Goal: Task Accomplishment & Management: Manage account settings

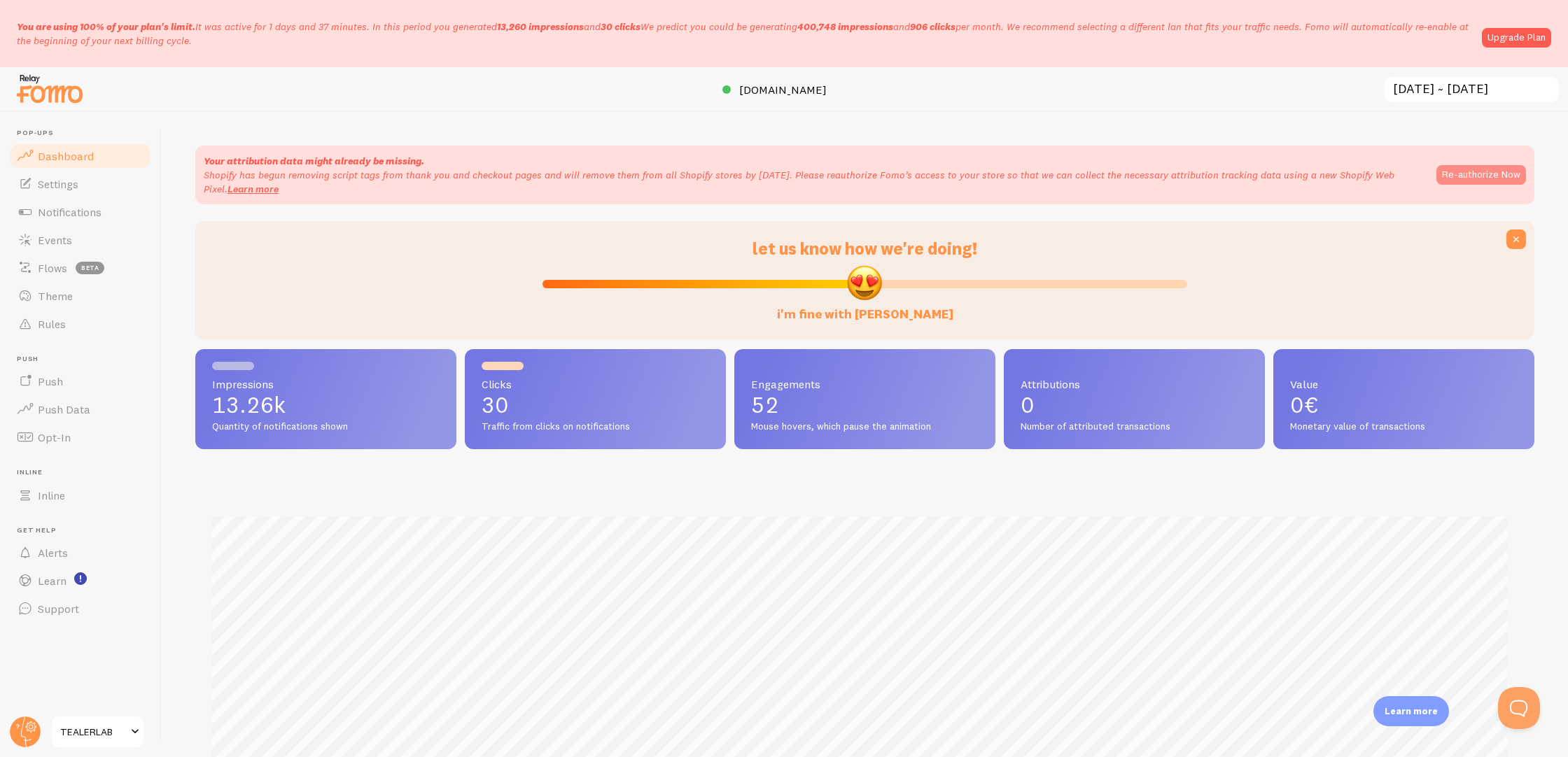
click at [1477, 178] on button "Re-authorize Now" at bounding box center [1480, 175] width 90 height 20
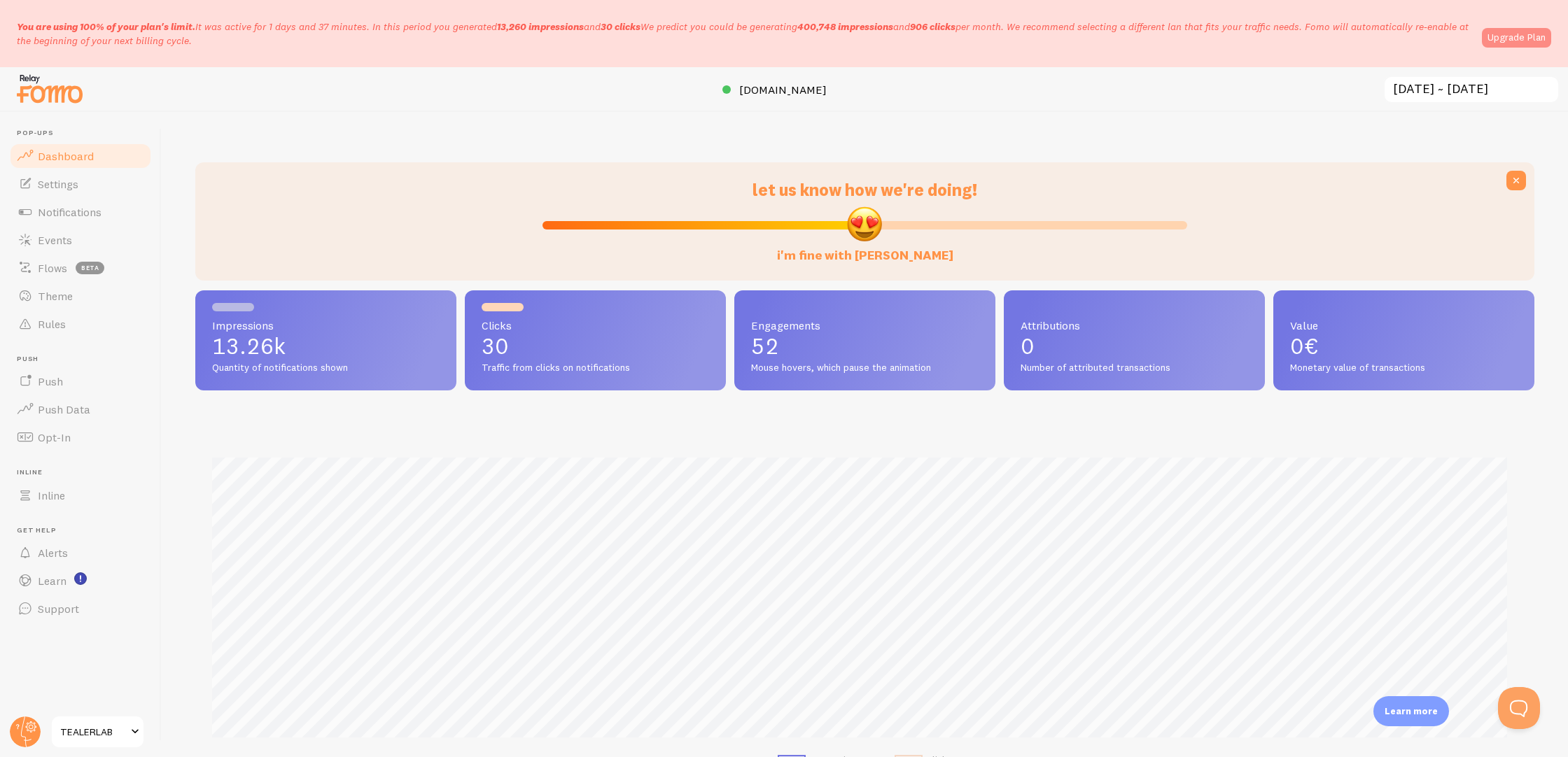
click at [1519, 42] on link "Upgrade Plan" at bounding box center [1517, 38] width 70 height 20
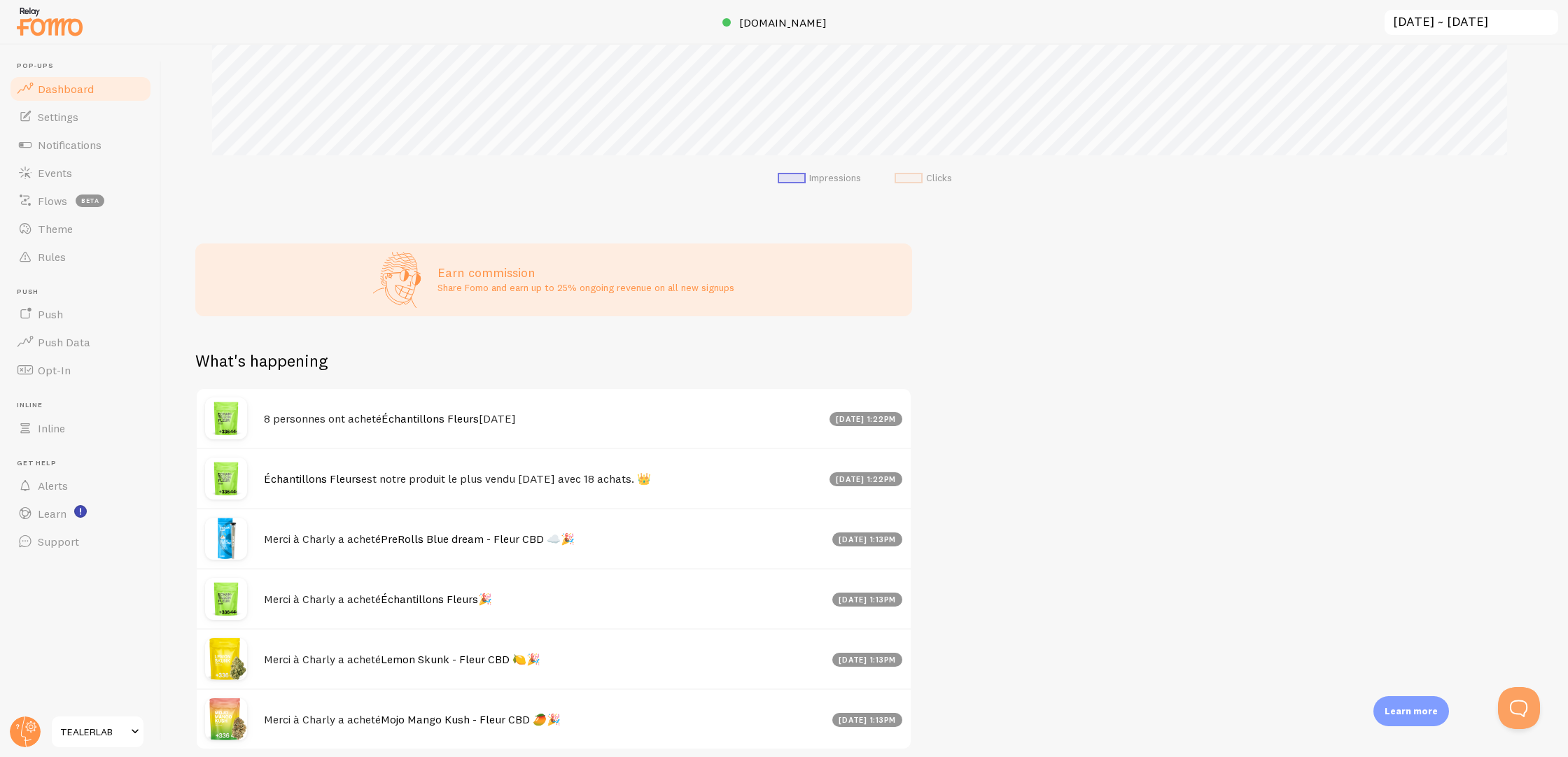
scroll to position [575, 0]
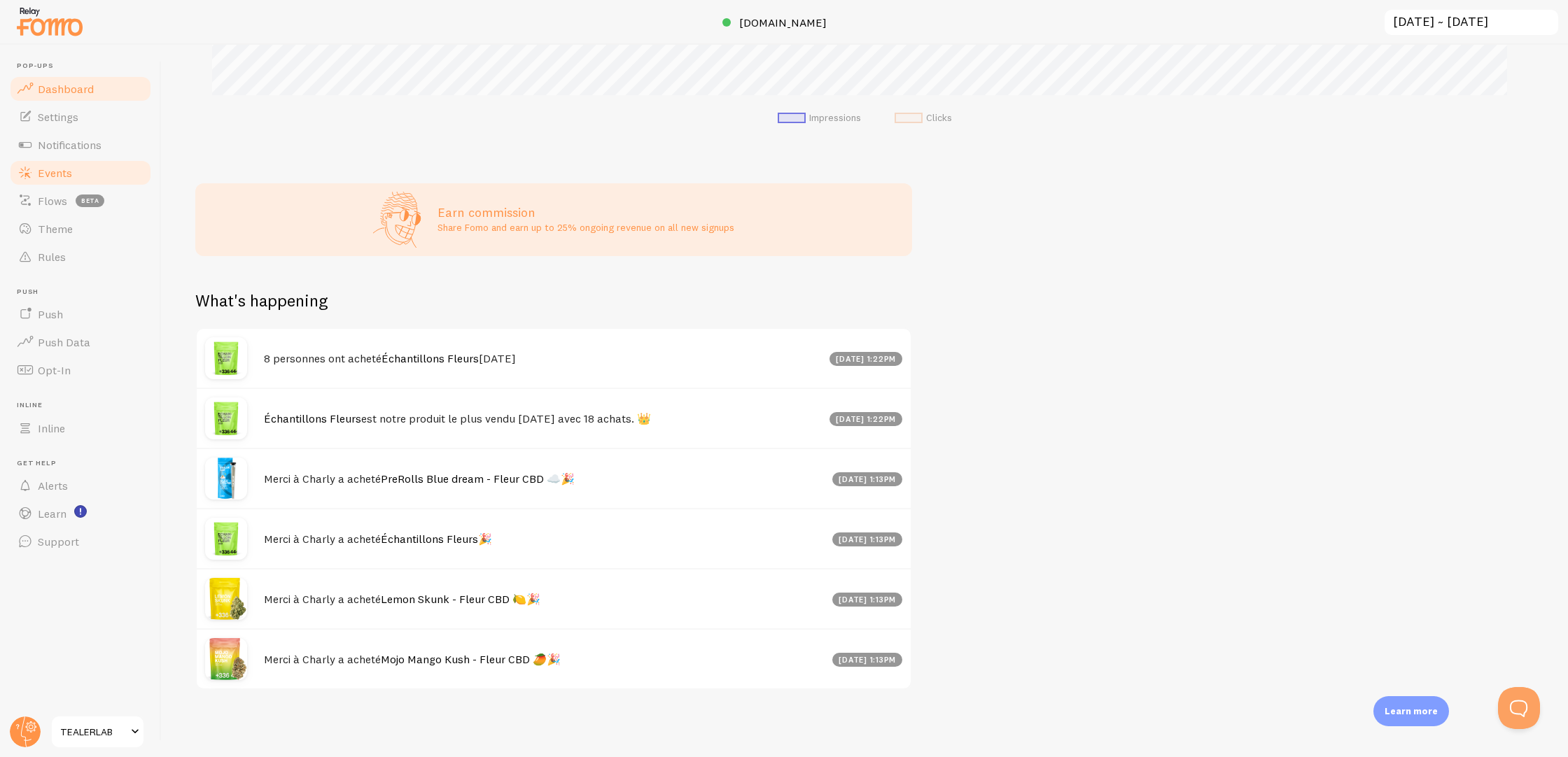
click at [56, 172] on span "Events" at bounding box center [54, 173] width 34 height 14
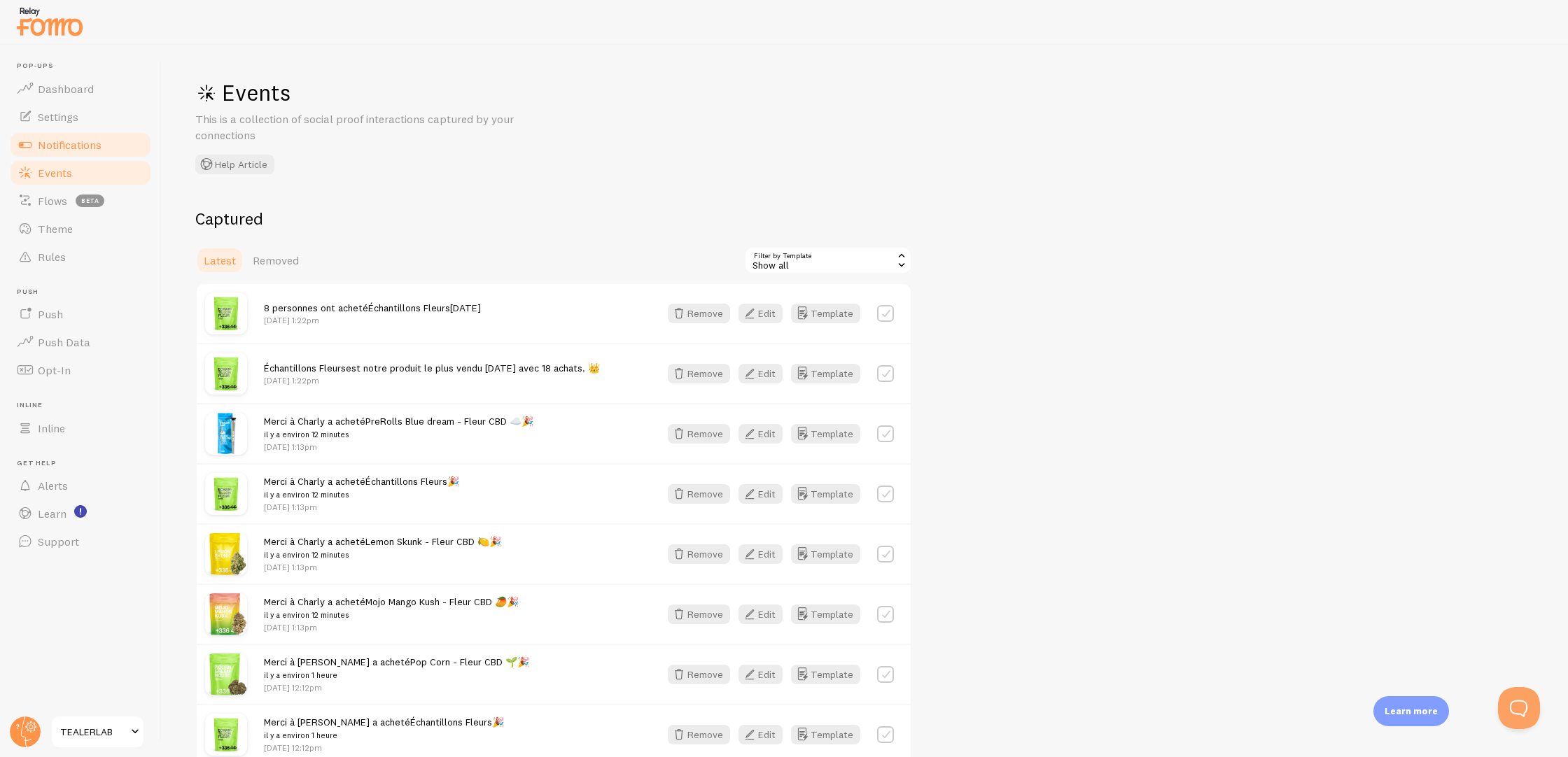
click at [65, 141] on span "Notifications" at bounding box center [70, 144] width 63 height 14
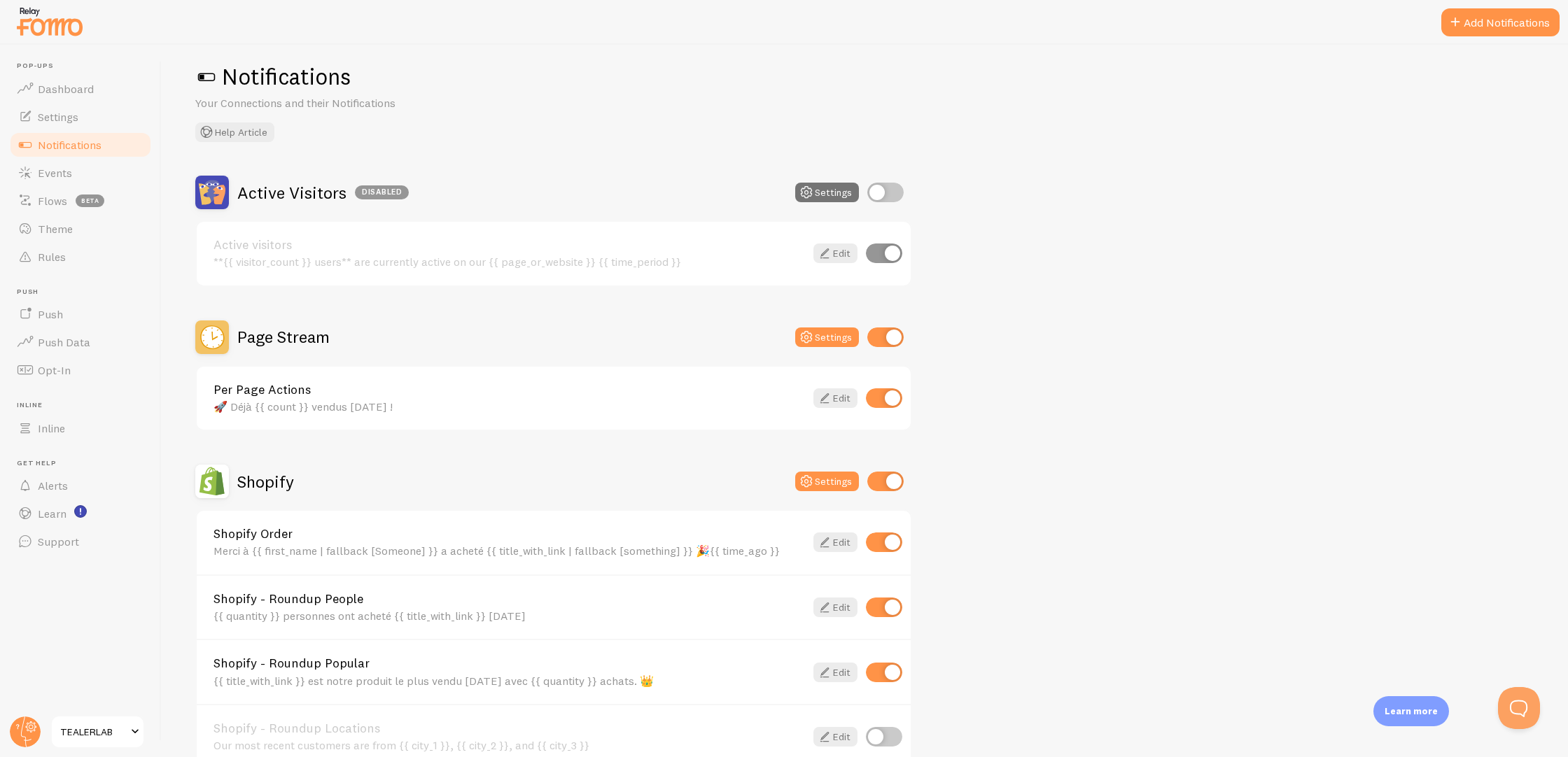
scroll to position [14, 0]
click at [109, 128] on link "Settings" at bounding box center [80, 116] width 144 height 28
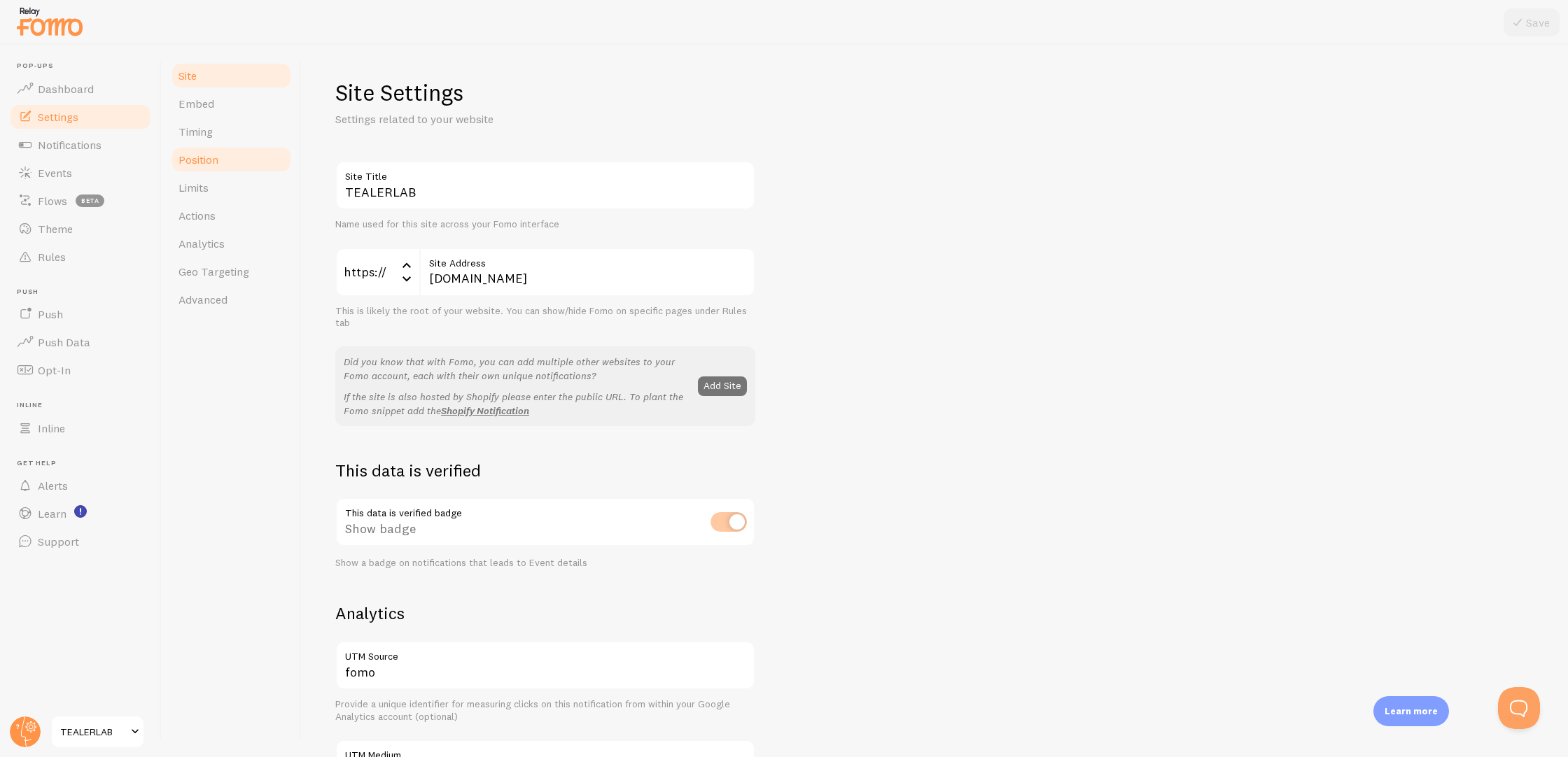
click at [190, 155] on span "Position" at bounding box center [198, 159] width 40 height 14
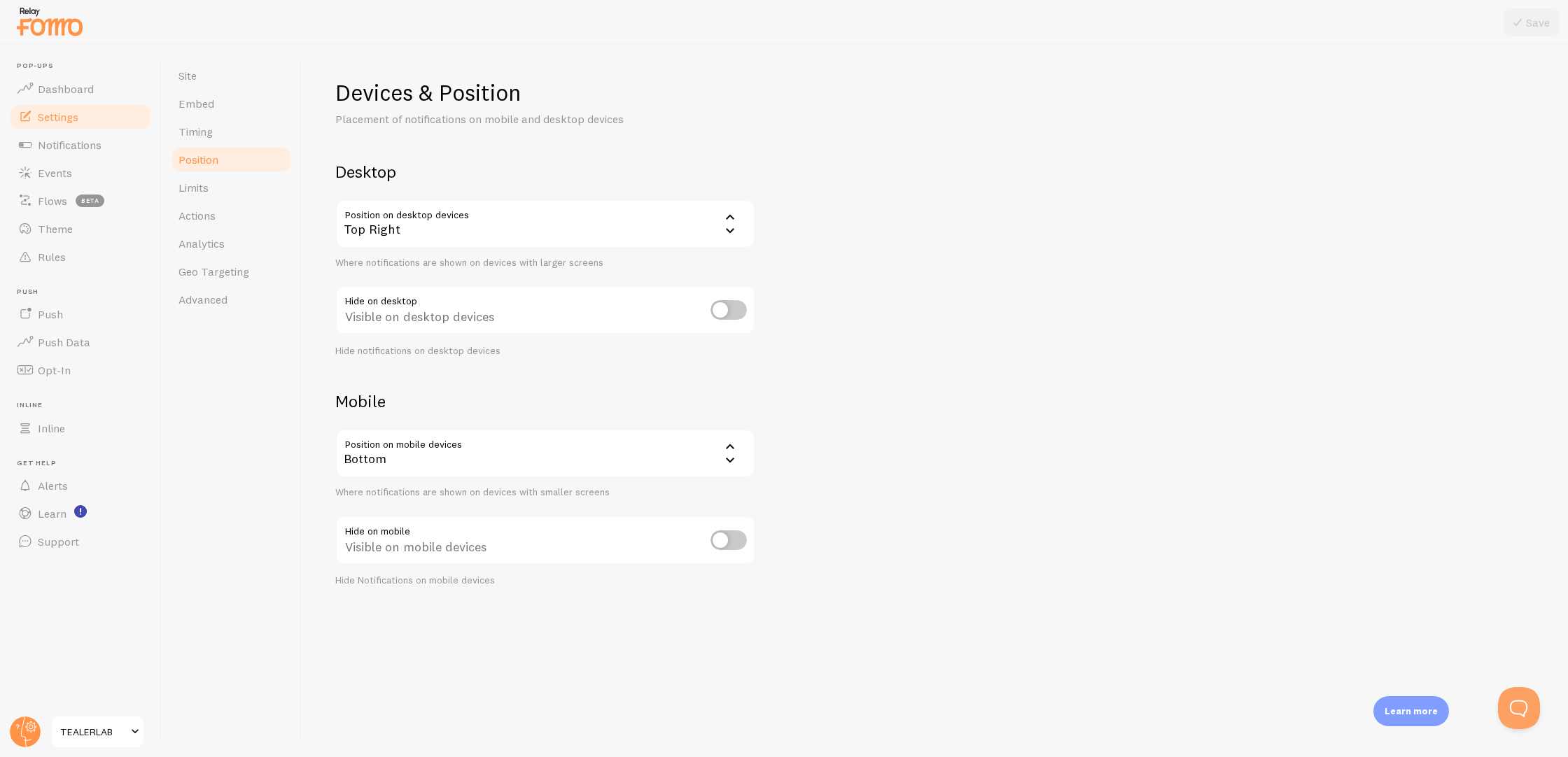
click at [431, 462] on div "Bottom" at bounding box center [546, 453] width 420 height 49
click at [451, 336] on div "Visible on desktop devices" at bounding box center [546, 311] width 420 height 51
click at [401, 450] on div "Bottom" at bounding box center [546, 453] width 420 height 49
click at [416, 519] on li "Top" at bounding box center [545, 523] width 417 height 24
click at [1524, 20] on icon at bounding box center [1517, 23] width 17 height 17
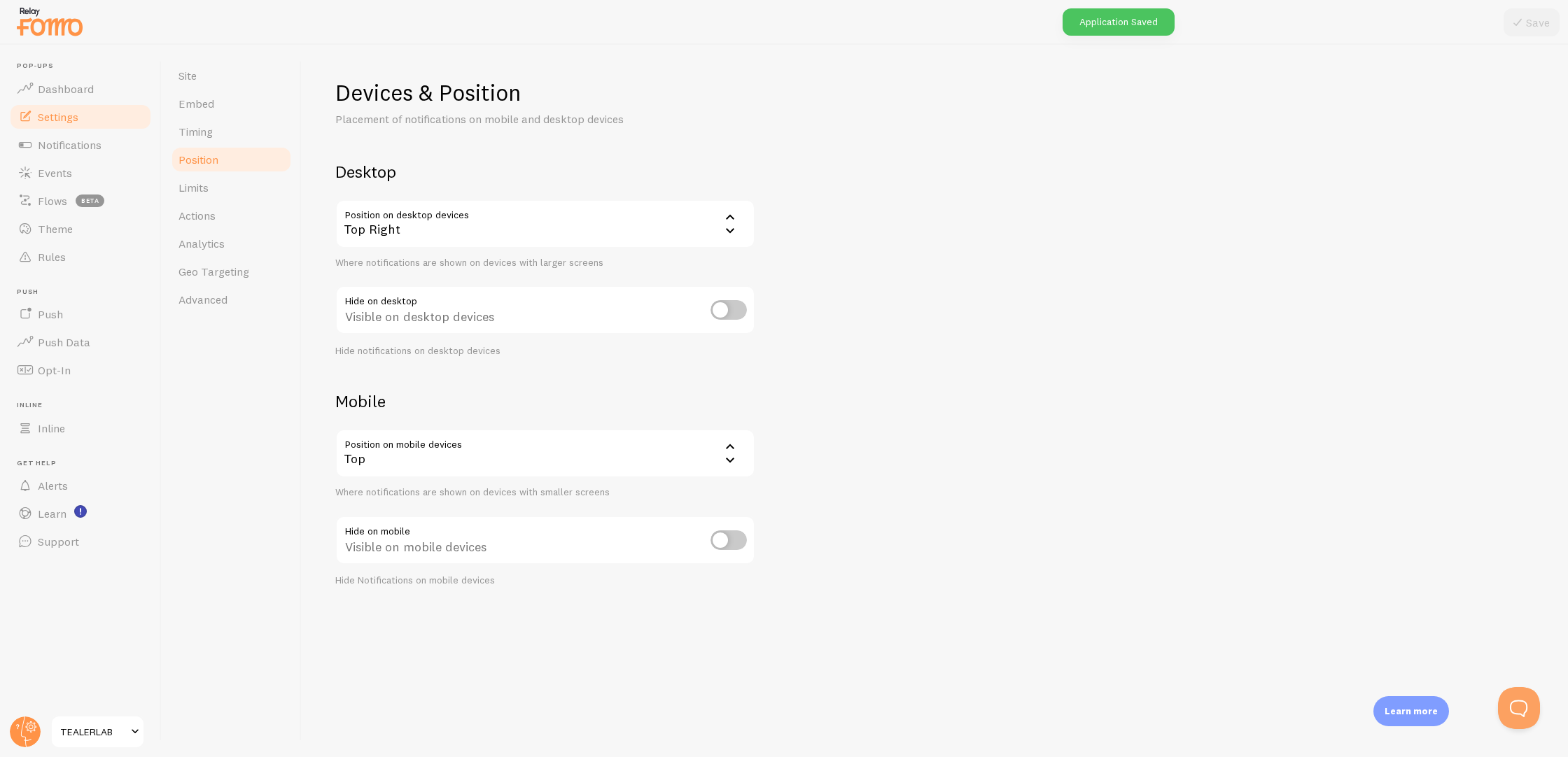
click at [450, 232] on div "Top Right" at bounding box center [546, 224] width 420 height 49
click at [476, 147] on div "Devices & Position Placement of notifications on mobile and desktop devices Des…" at bounding box center [935, 332] width 1199 height 508
click at [238, 119] on link "Timing" at bounding box center [231, 131] width 122 height 28
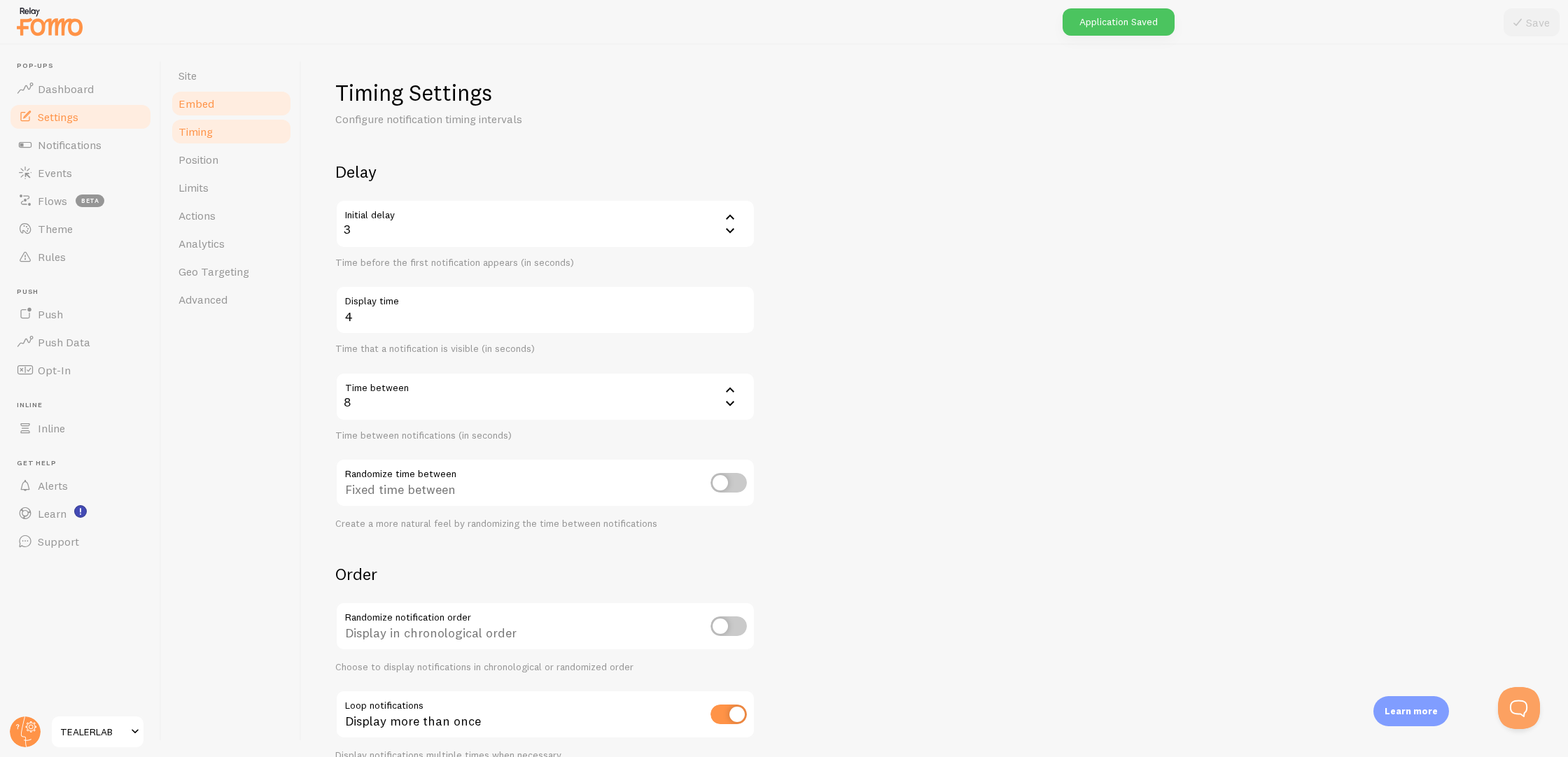
click at [233, 104] on link "Embed" at bounding box center [231, 104] width 122 height 28
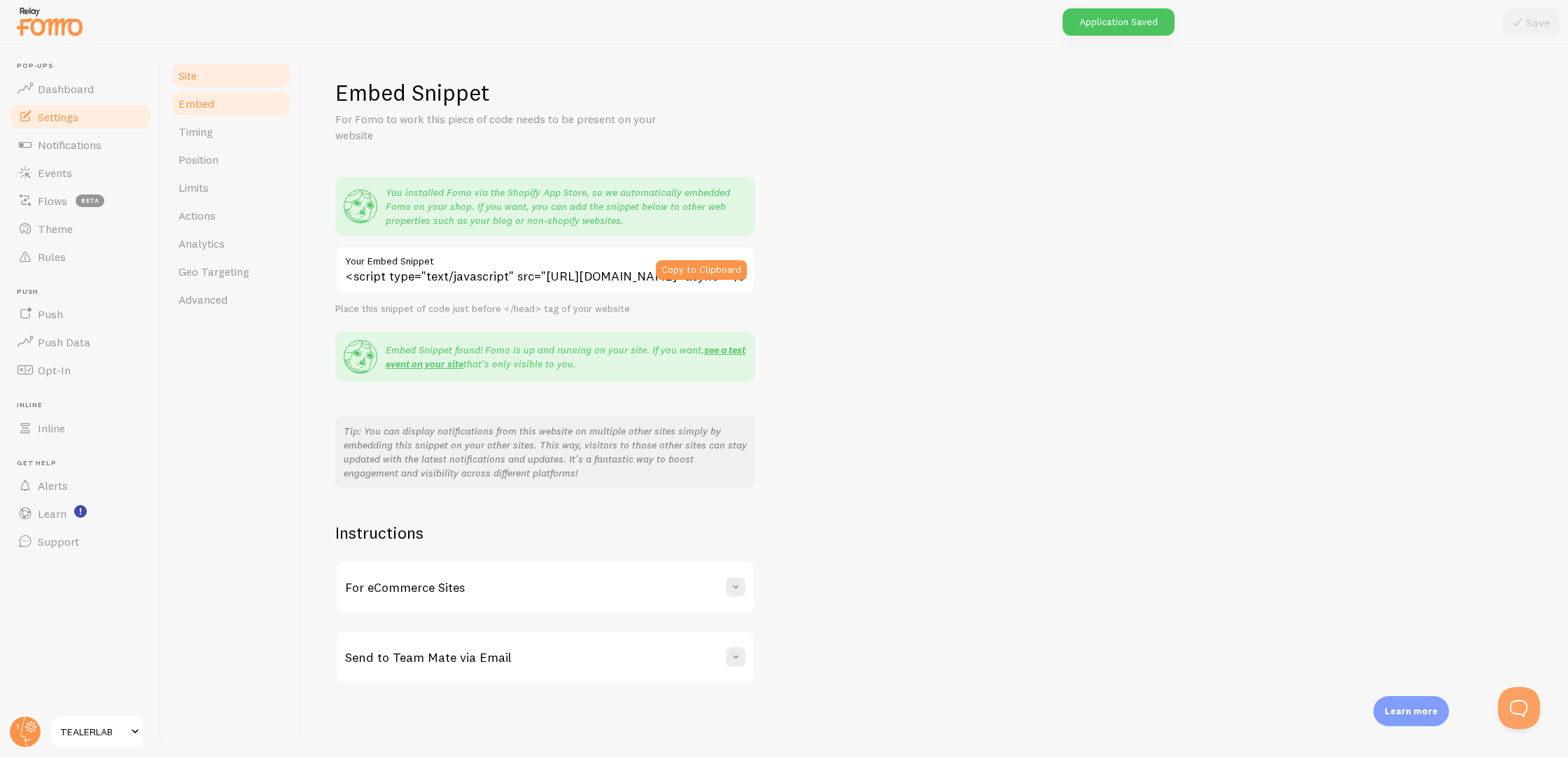
click at [232, 71] on link "Site" at bounding box center [231, 76] width 122 height 28
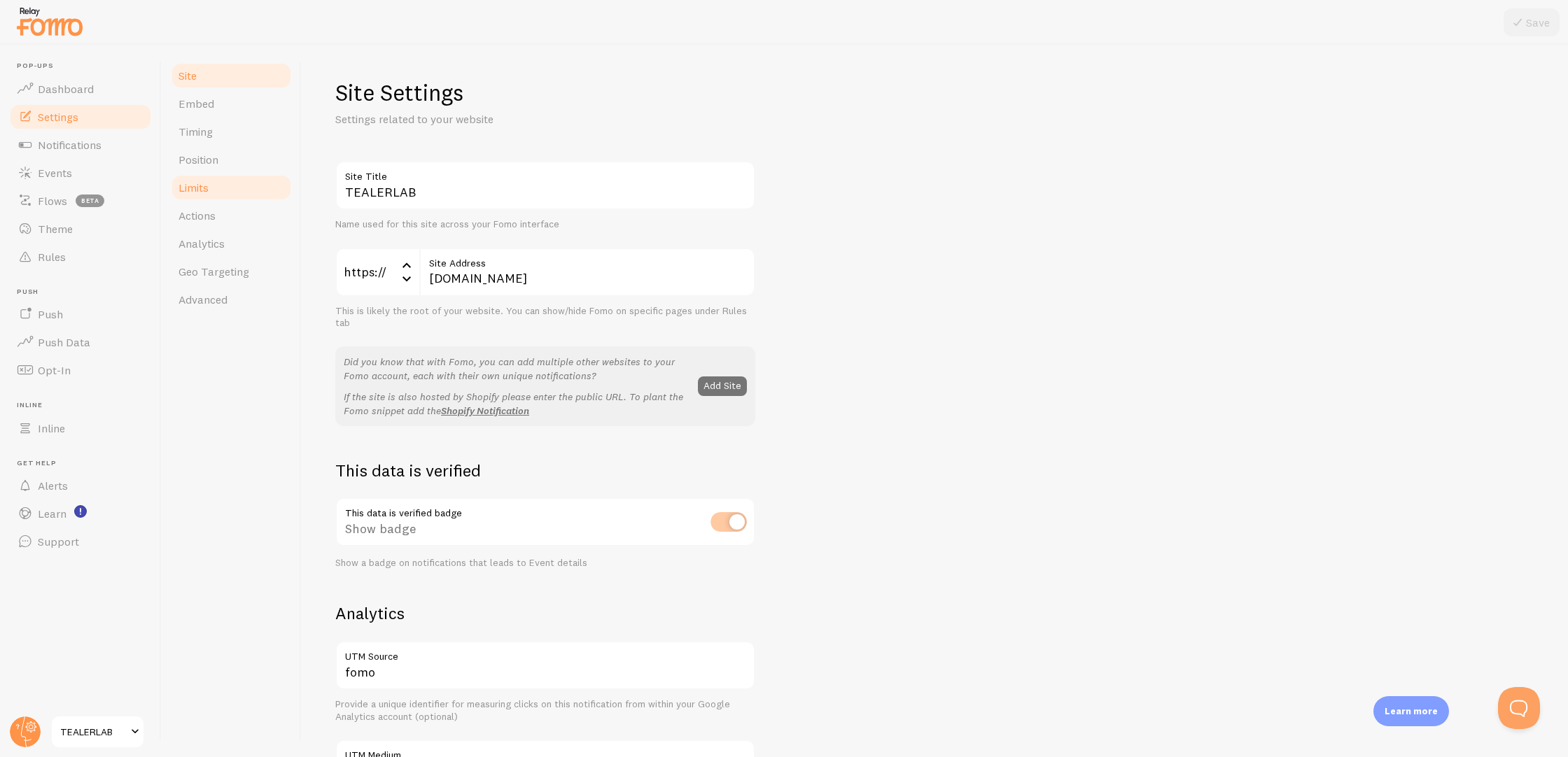
click at [227, 175] on link "Limits" at bounding box center [231, 187] width 122 height 28
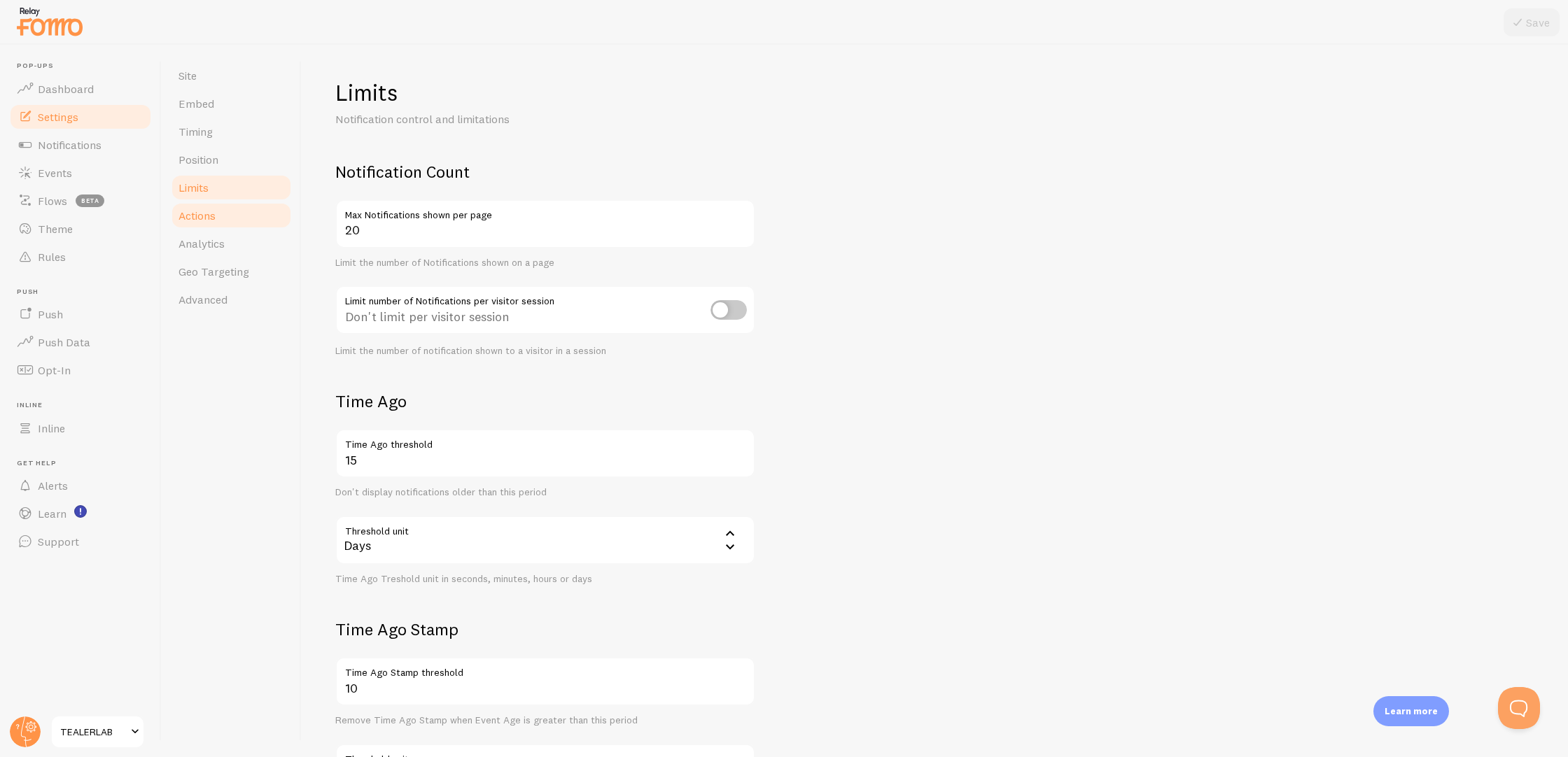
click at [233, 211] on link "Actions" at bounding box center [231, 215] width 122 height 28
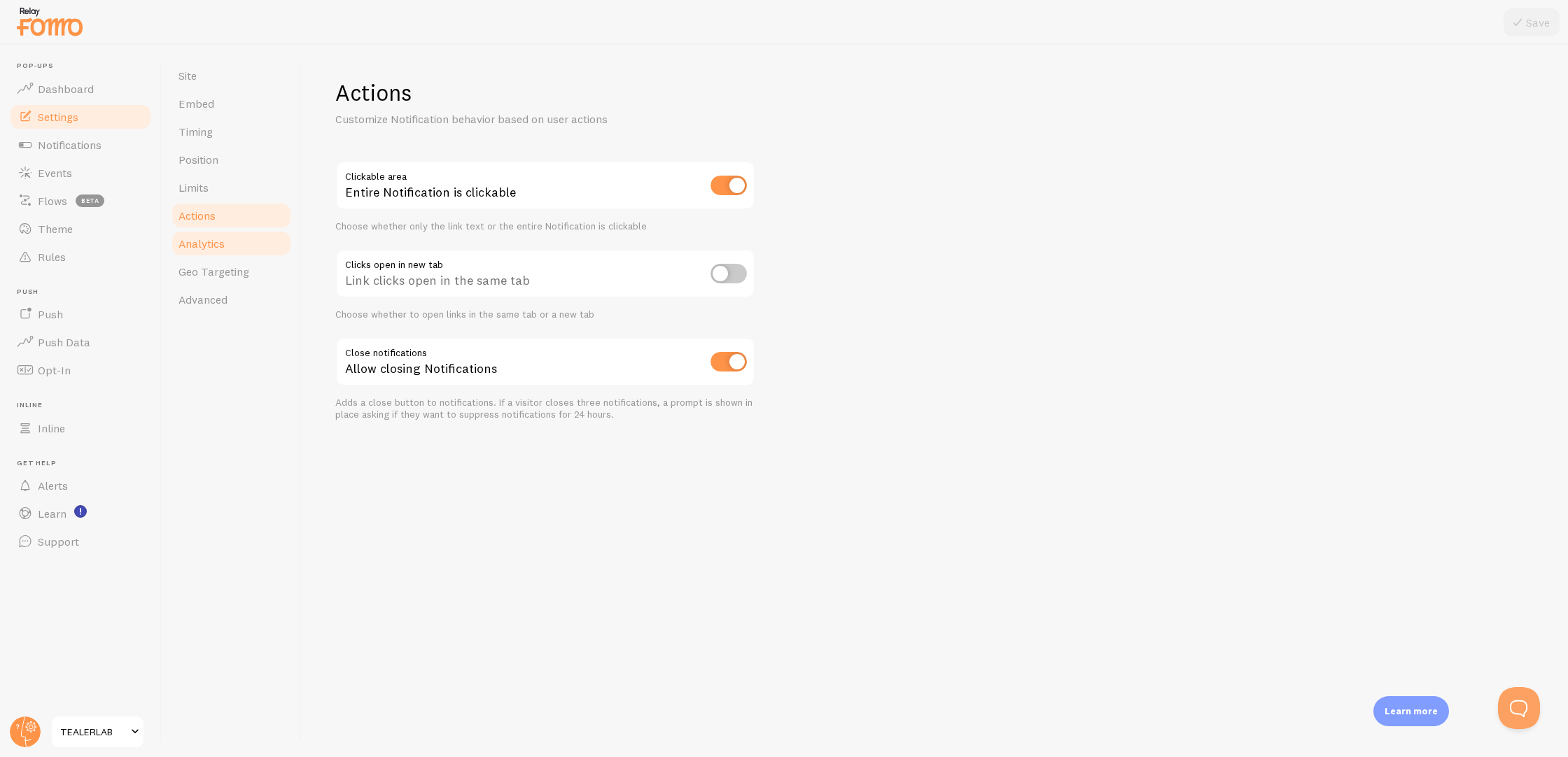
click at [233, 245] on link "Analytics" at bounding box center [231, 243] width 122 height 28
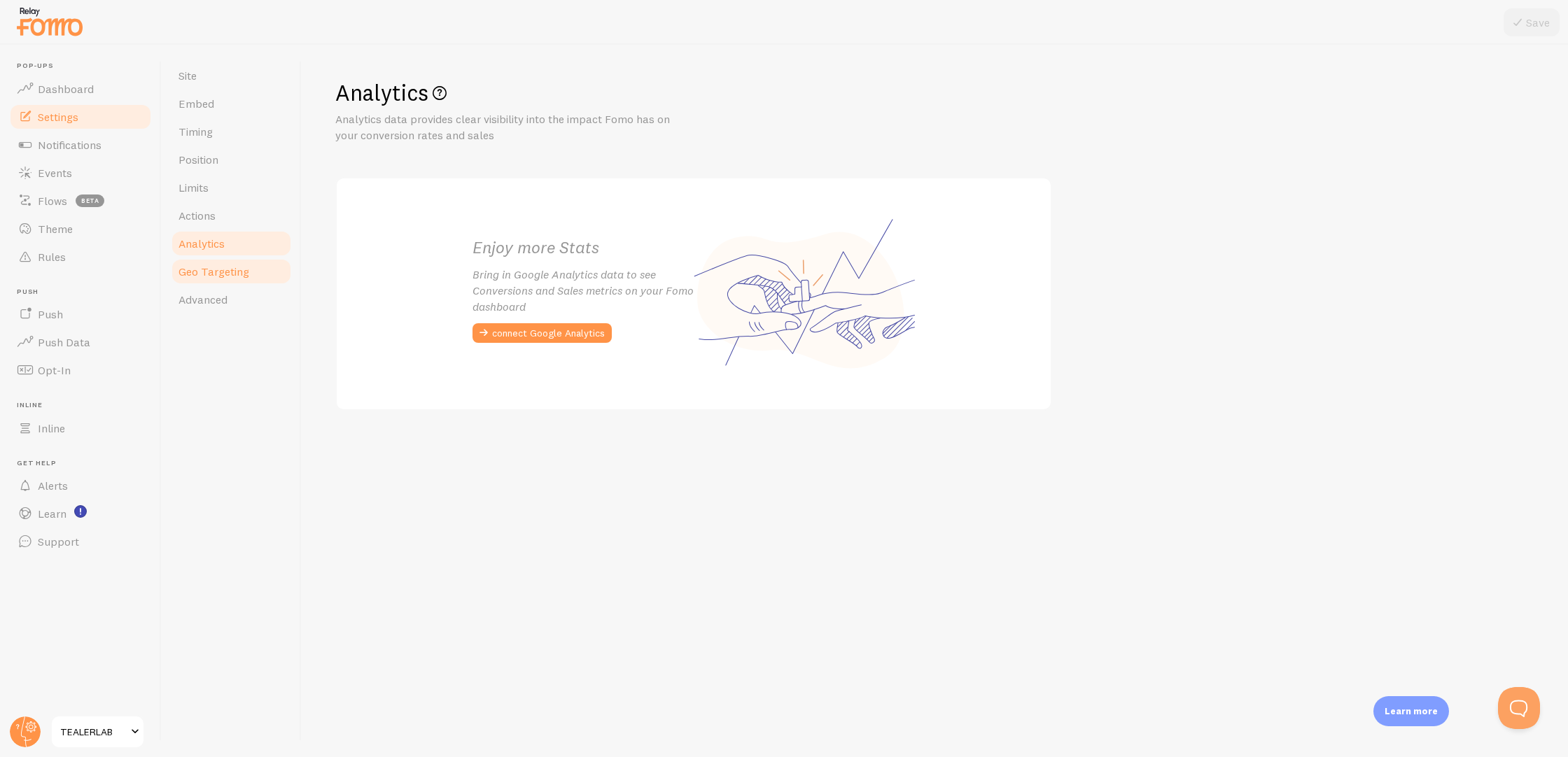
click at [236, 268] on span "Geo Targeting" at bounding box center [214, 271] width 71 height 14
